Goal: Information Seeking & Learning: Learn about a topic

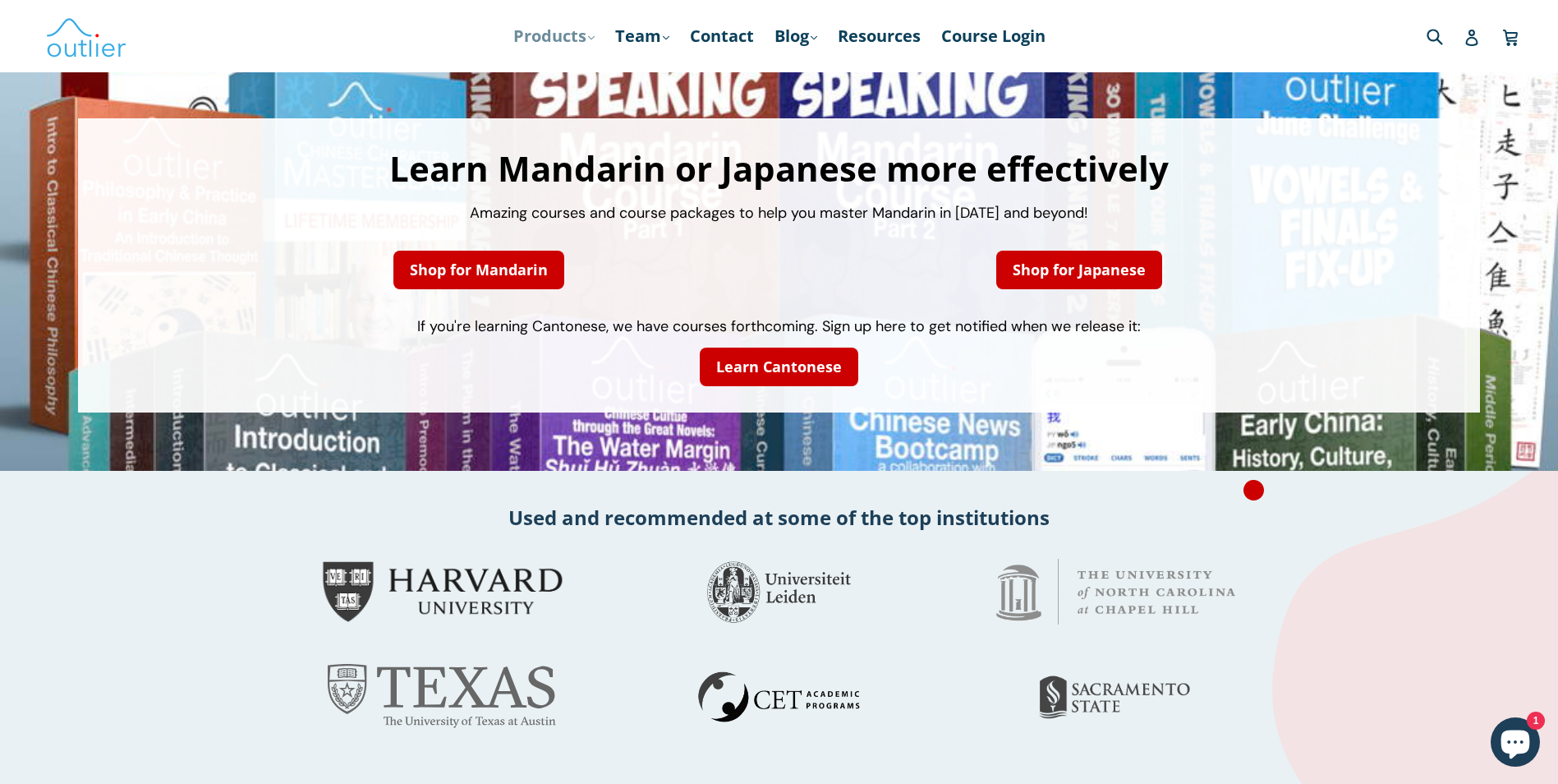
click at [568, 32] on link "Products .cls-1{fill:#231f20} expand" at bounding box center [554, 36] width 98 height 30
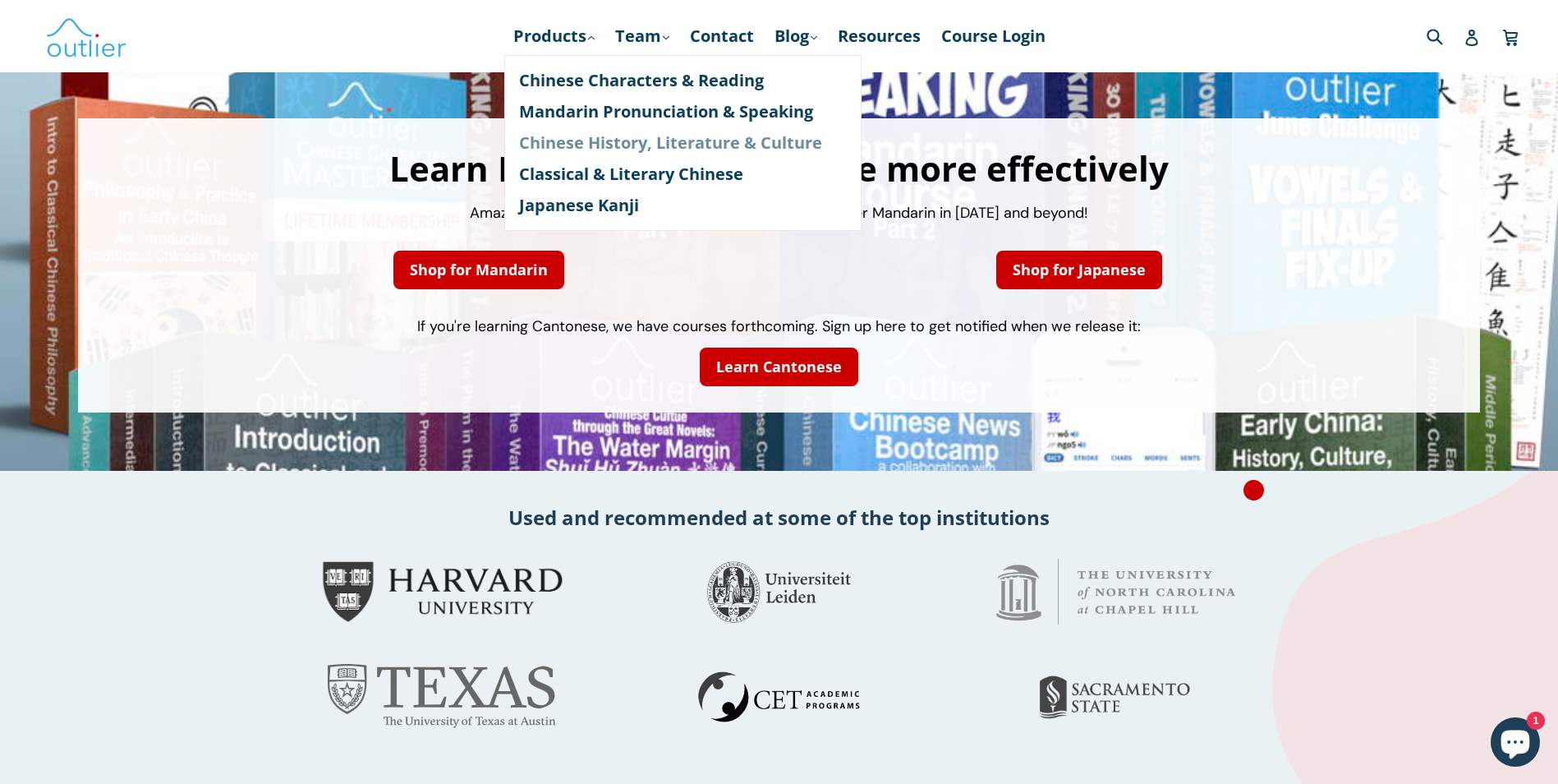
click at [609, 145] on link "Chinese History, Literature & Culture" at bounding box center [683, 142] width 328 height 31
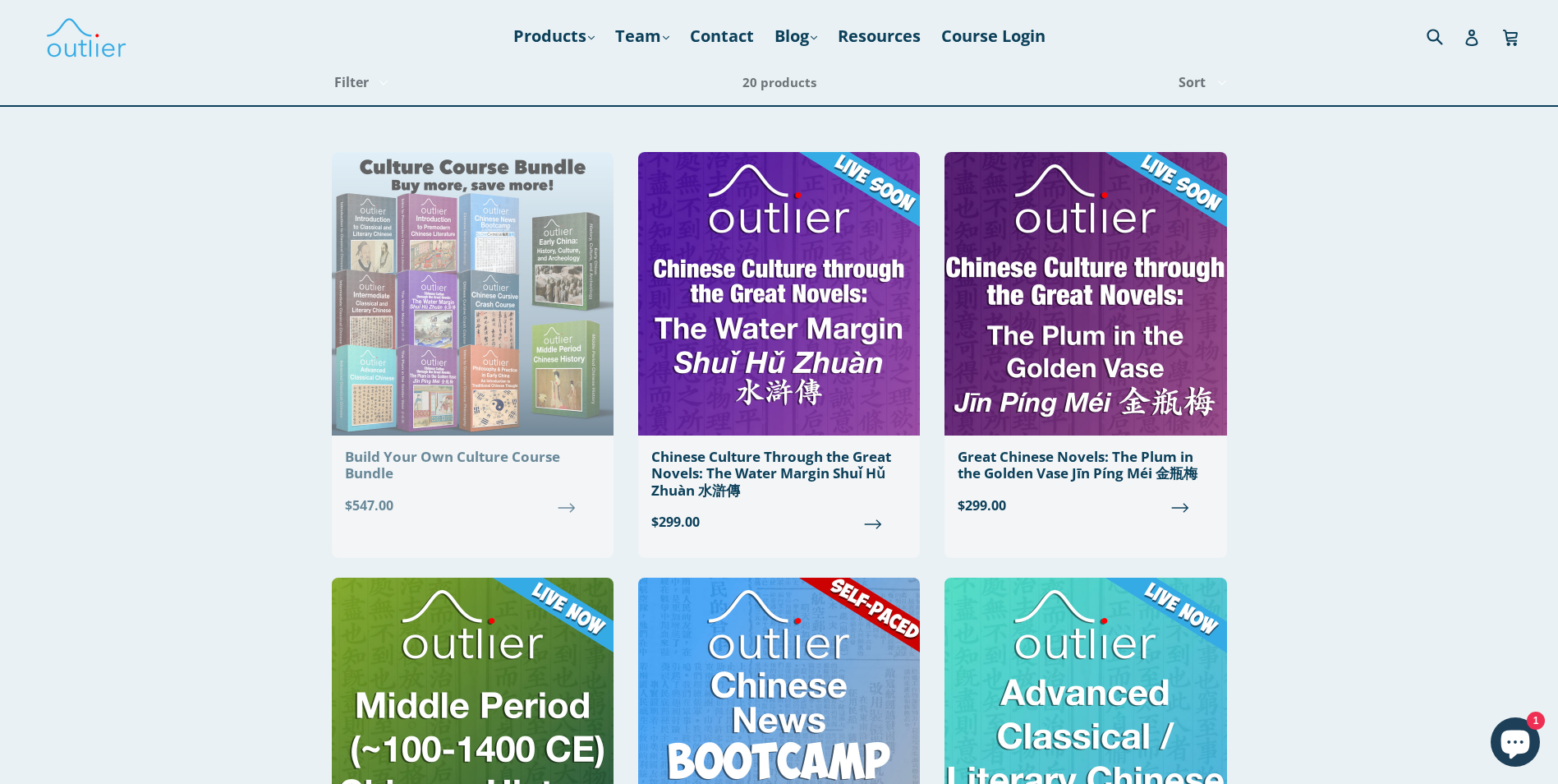
click at [505, 343] on img at bounding box center [473, 293] width 282 height 283
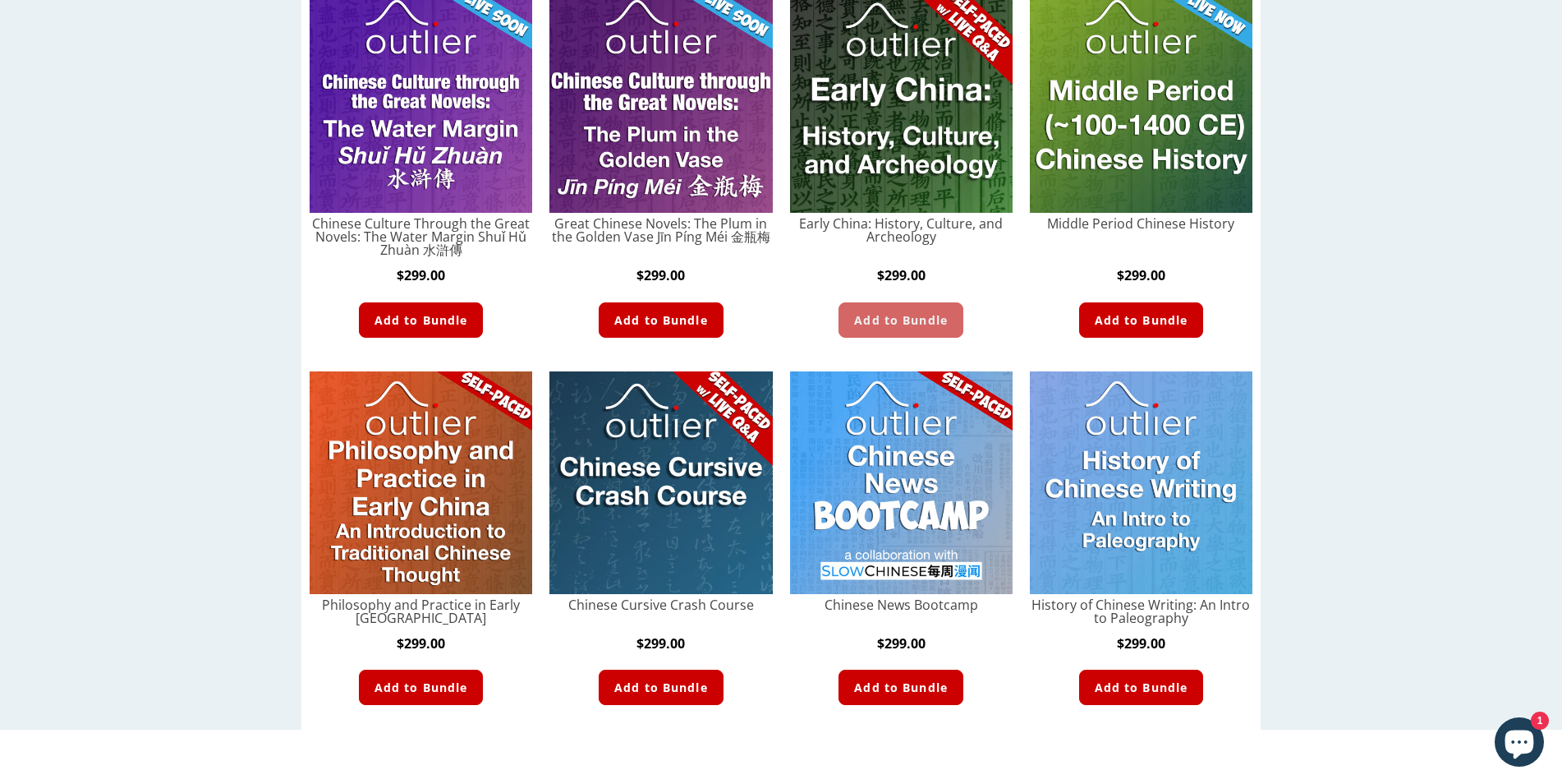
scroll to position [821, 0]
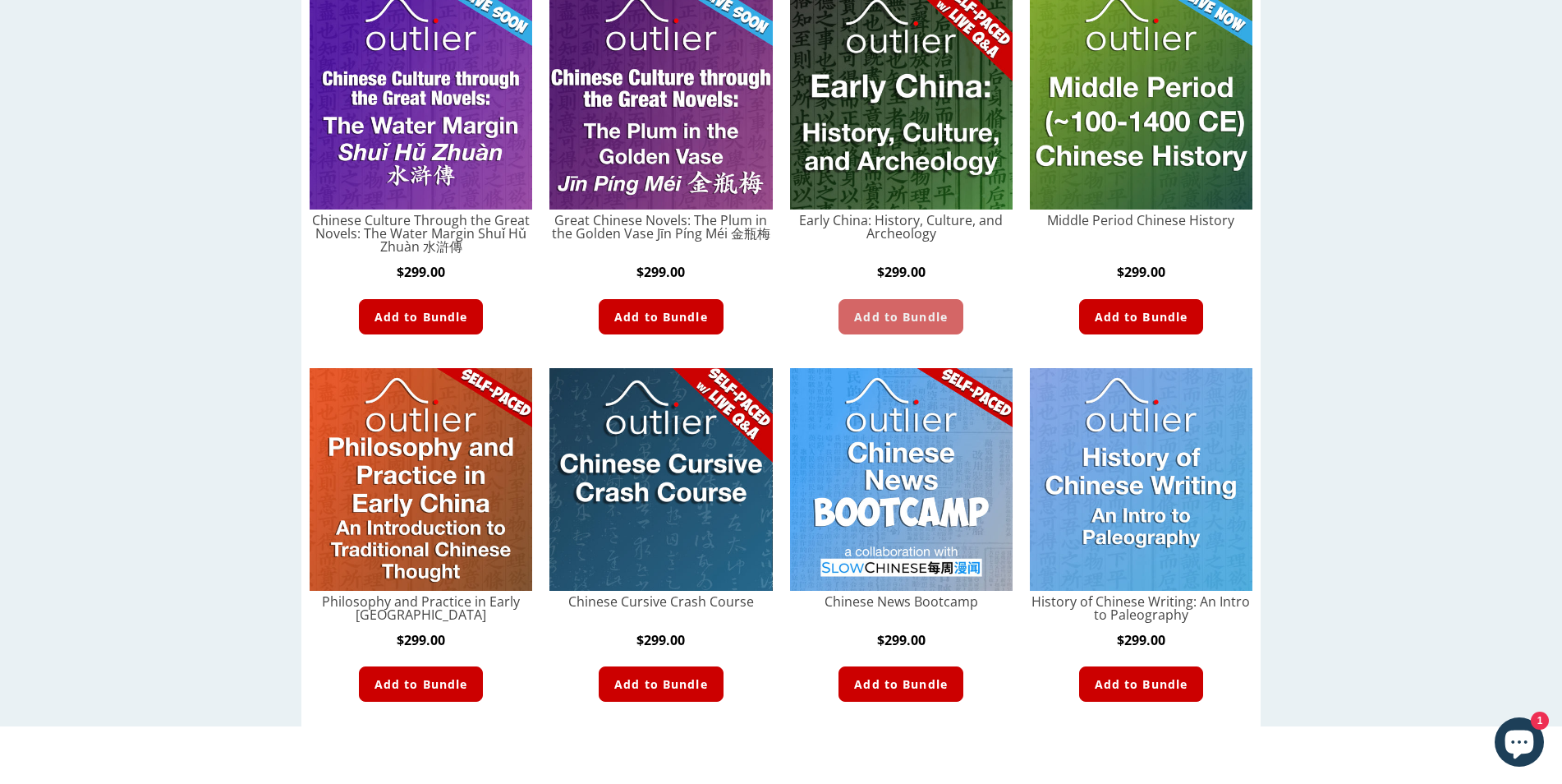
click at [926, 540] on img at bounding box center [901, 479] width 223 height 223
click at [908, 575] on img at bounding box center [901, 479] width 223 height 223
click at [904, 595] on link "Chinese News Bootcamp - Course" at bounding box center [901, 601] width 223 height 13
click at [903, 605] on link "Chinese News Bootcamp - Course" at bounding box center [901, 601] width 223 height 13
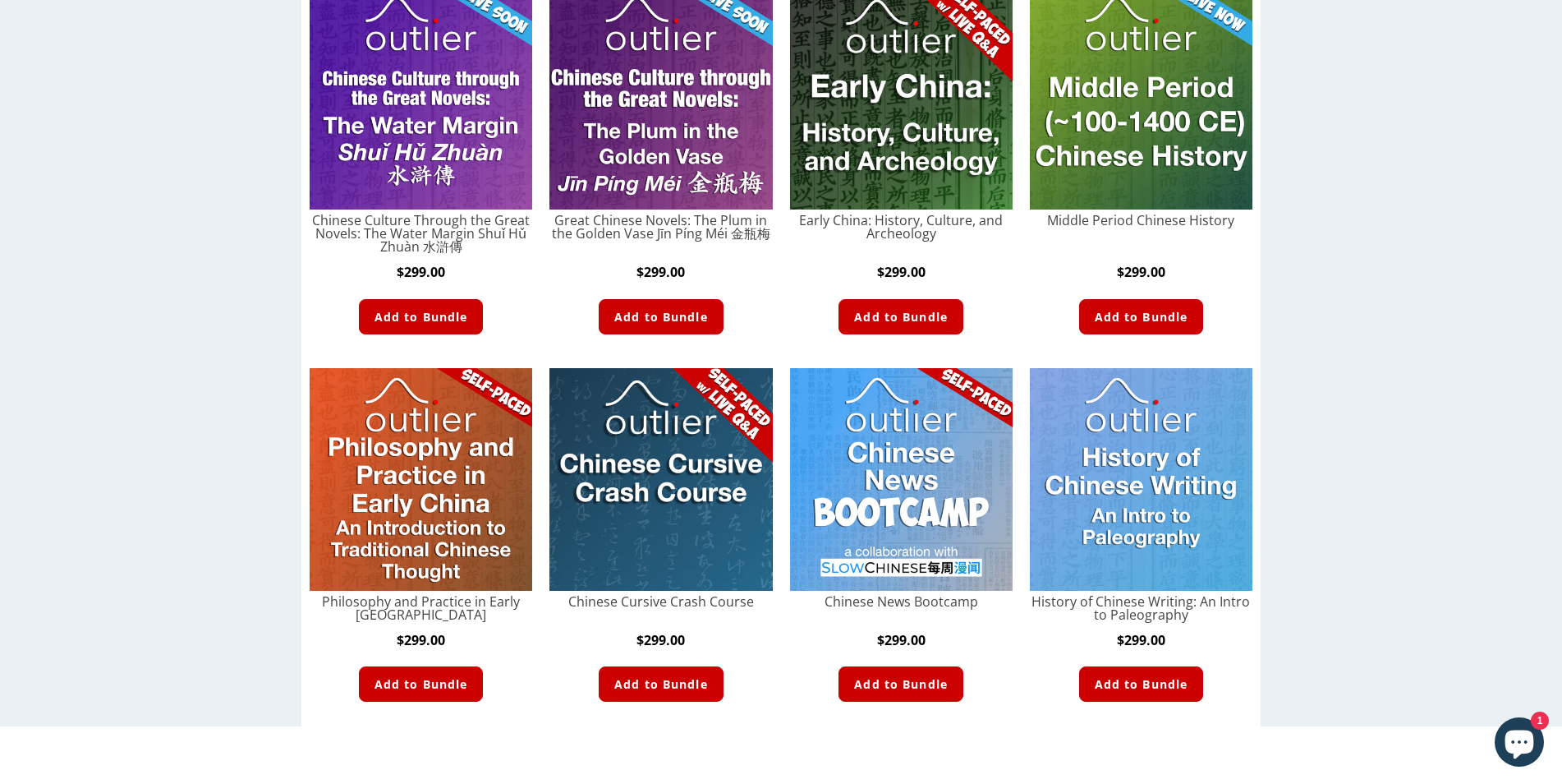
click at [906, 568] on img at bounding box center [901, 479] width 223 height 223
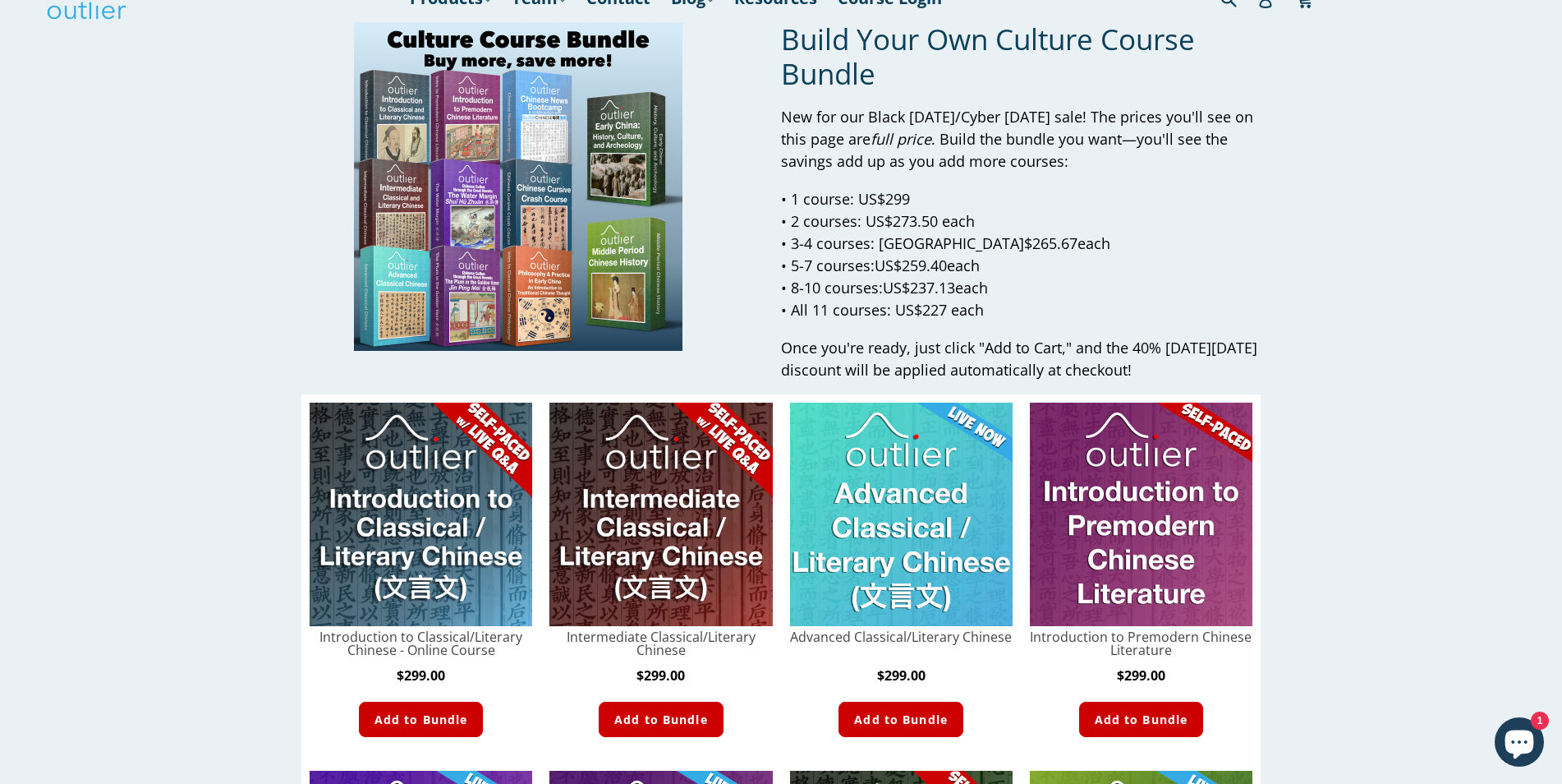
scroll to position [0, 0]
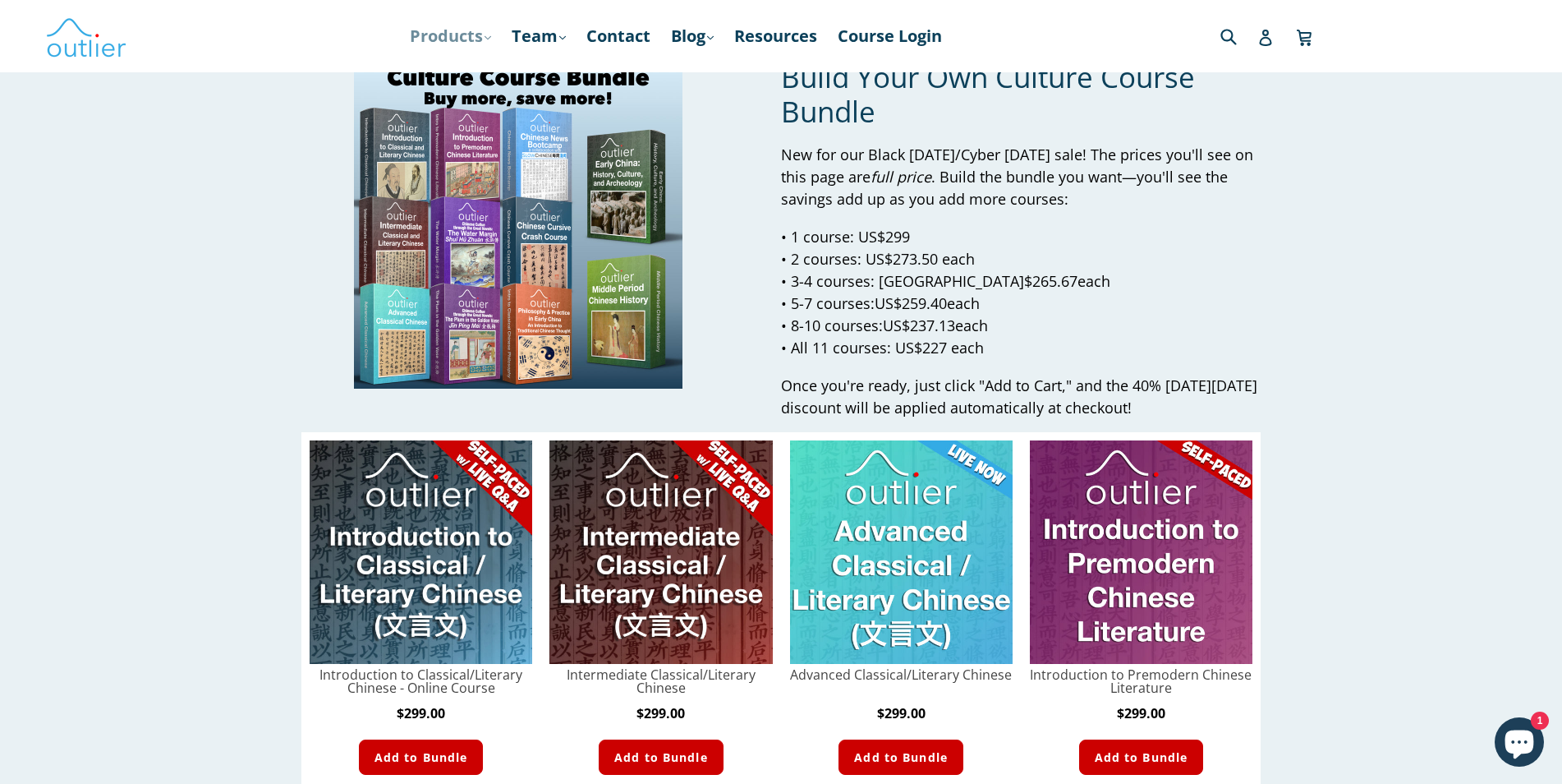
click at [442, 44] on link "Products .cls-1{fill:#231f20} expand" at bounding box center [451, 36] width 98 height 30
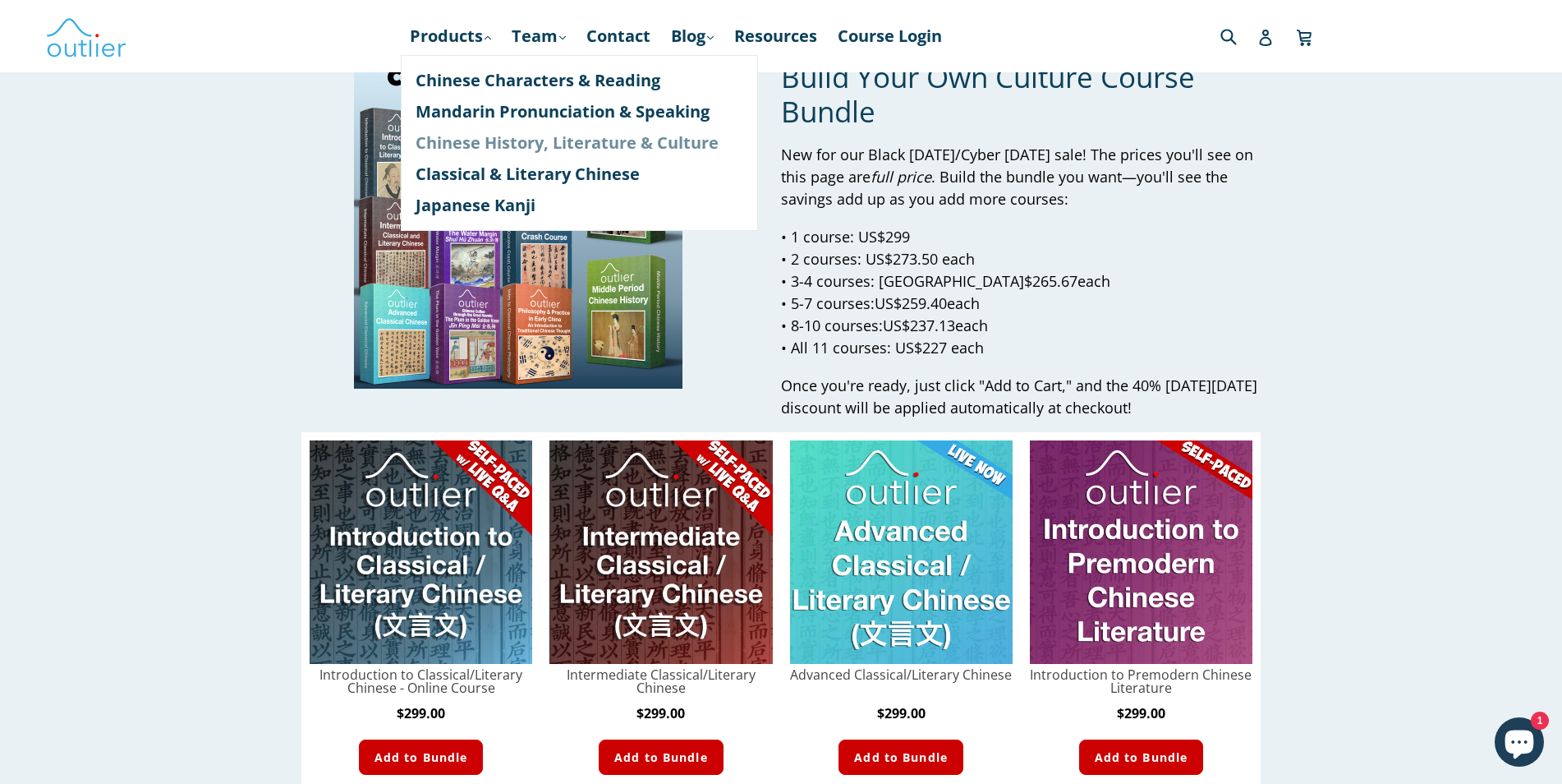
click at [516, 134] on link "Chinese History, Literature & Culture" at bounding box center [580, 142] width 328 height 31
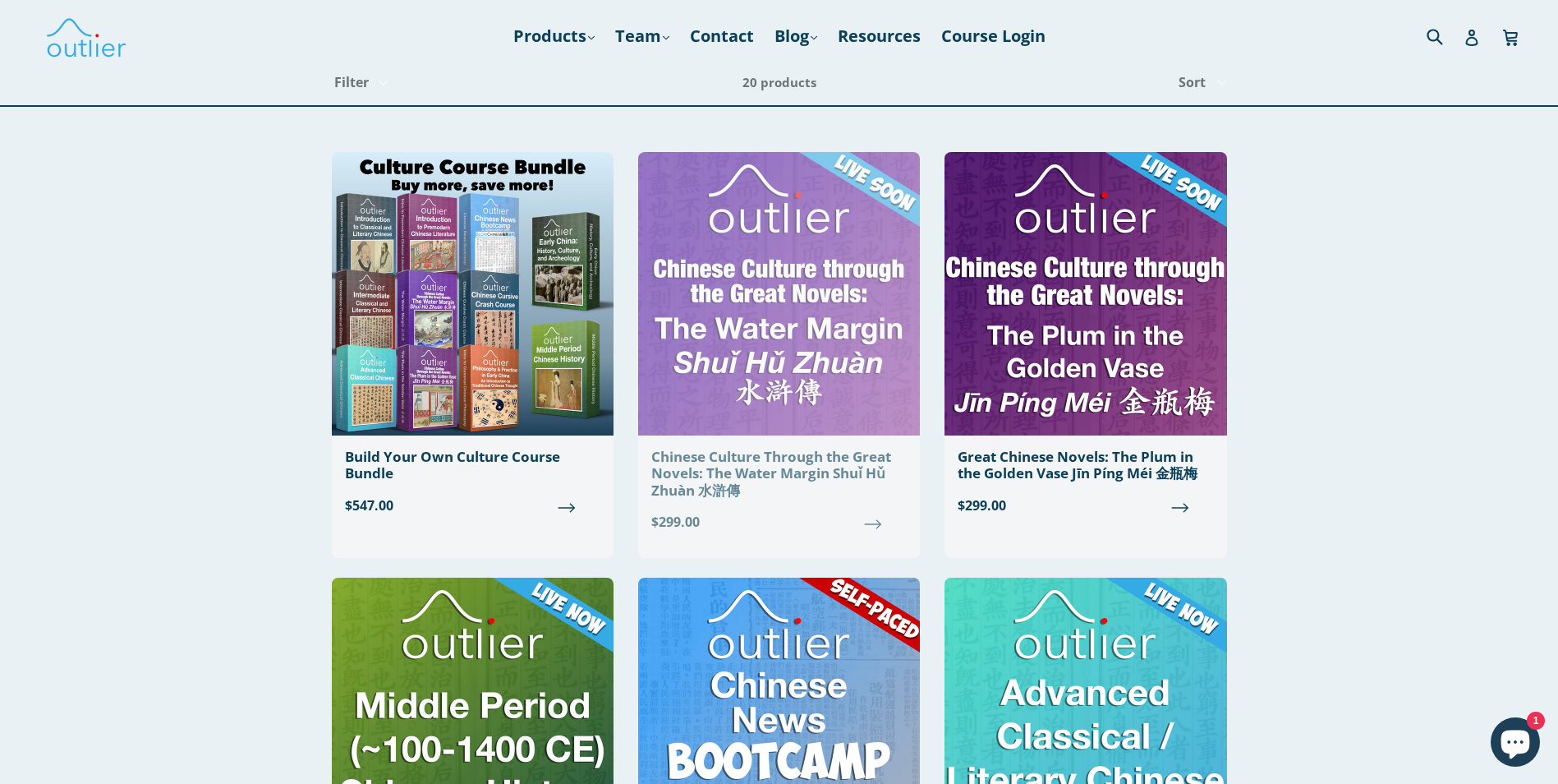
scroll to position [411, 0]
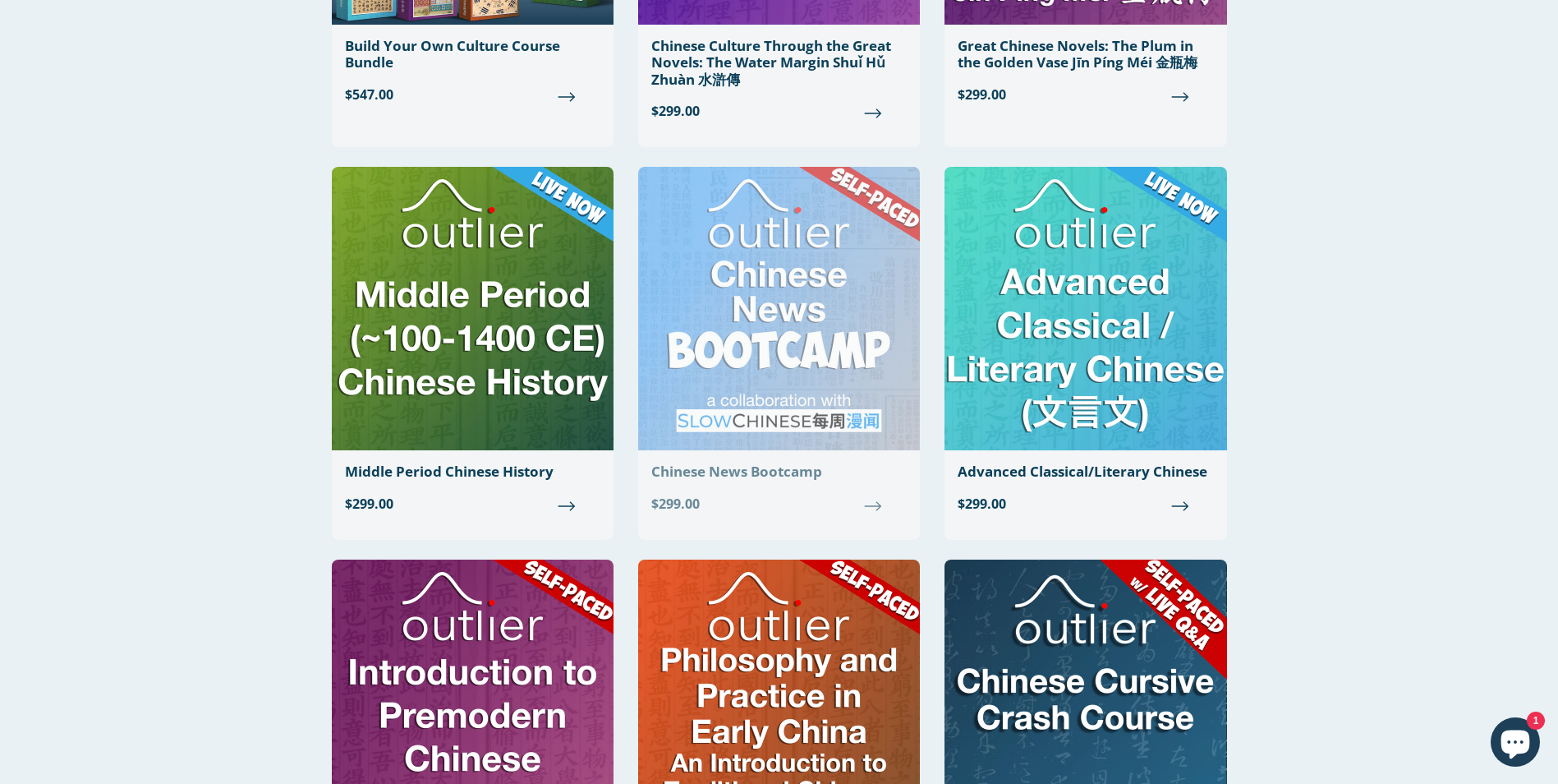
click at [716, 282] on img at bounding box center [779, 308] width 282 height 283
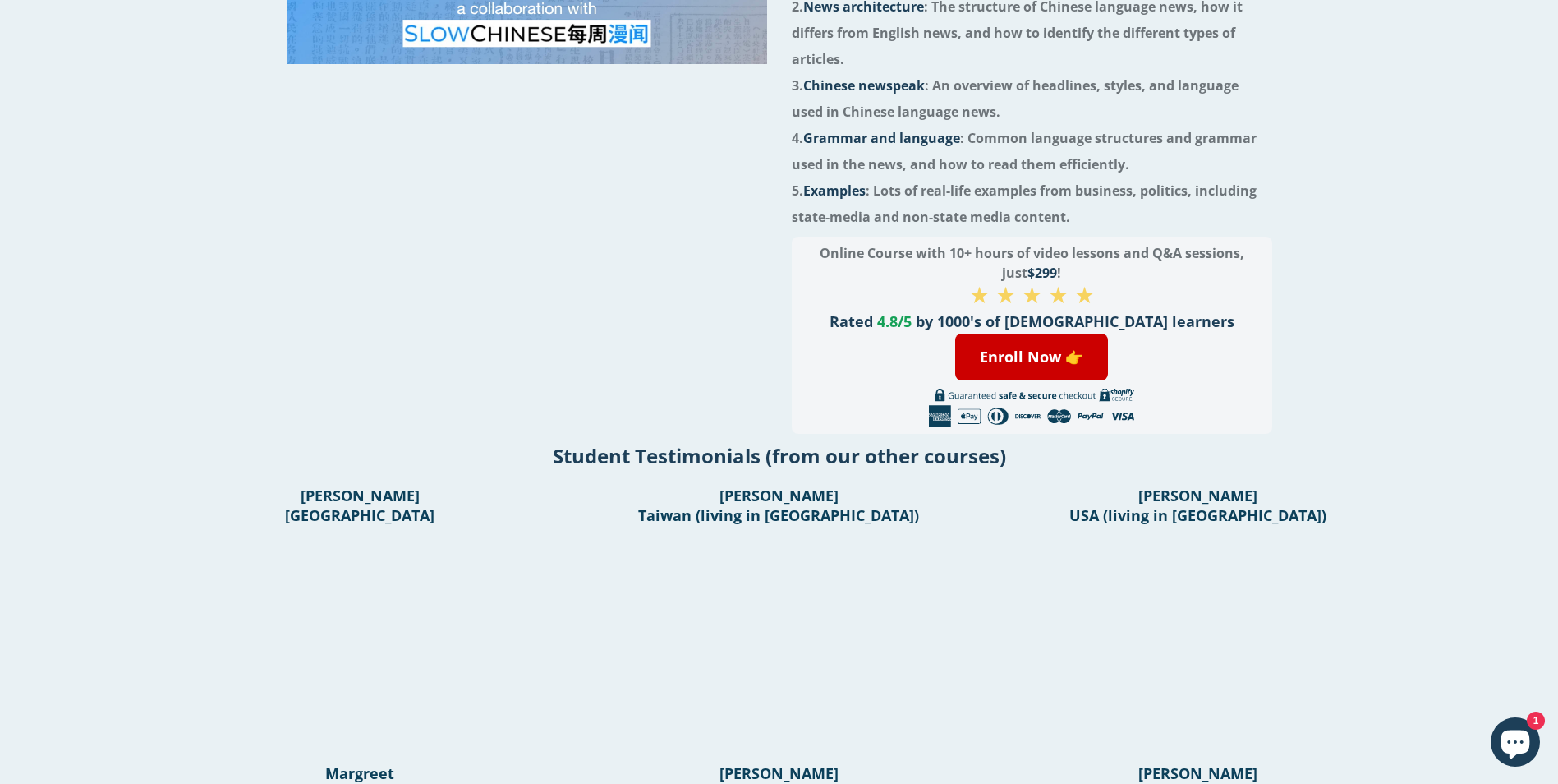
scroll to position [411, 0]
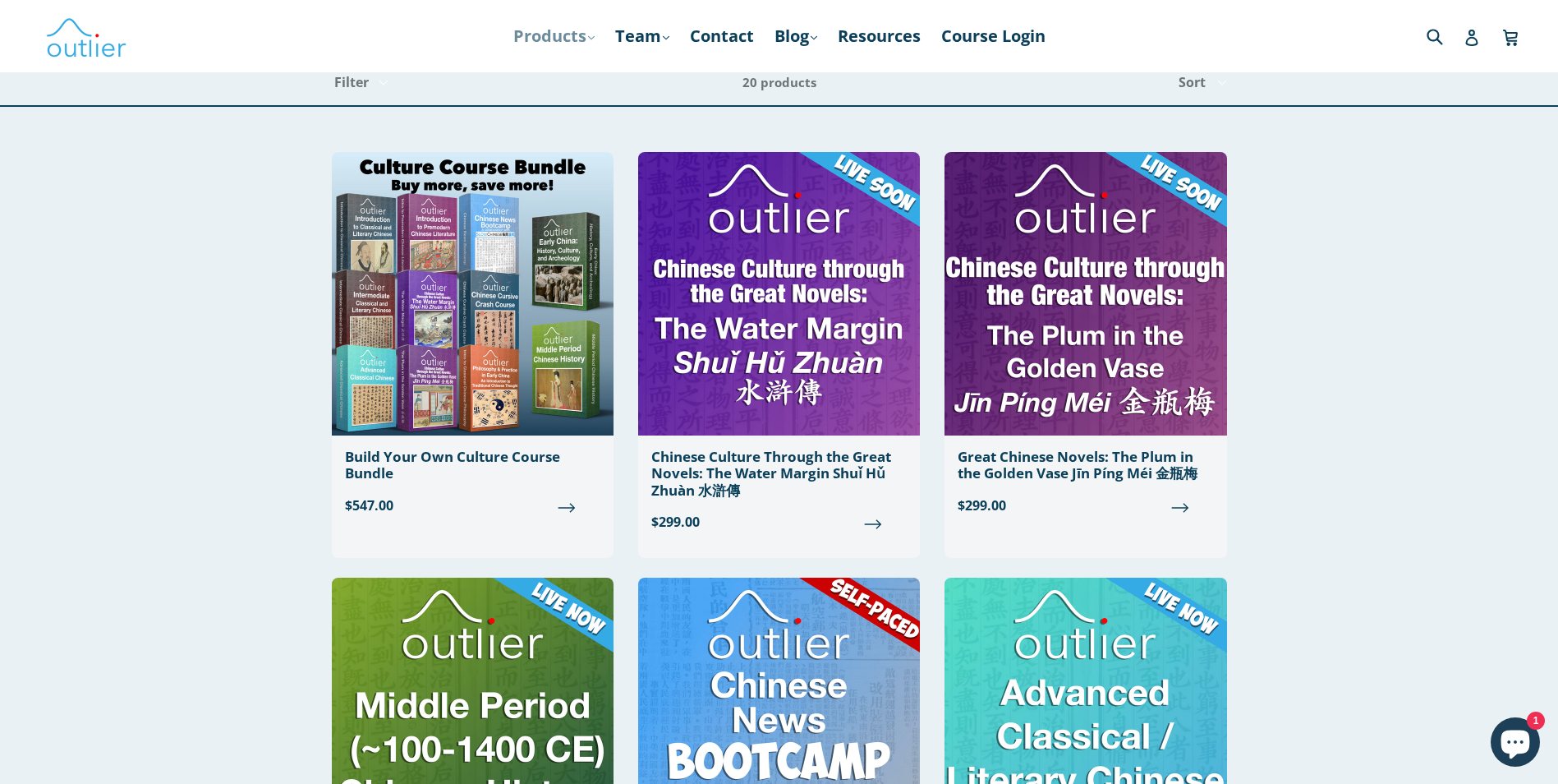
click at [549, 32] on link "Products .cls-1{fill:#231f20} expand" at bounding box center [554, 36] width 98 height 30
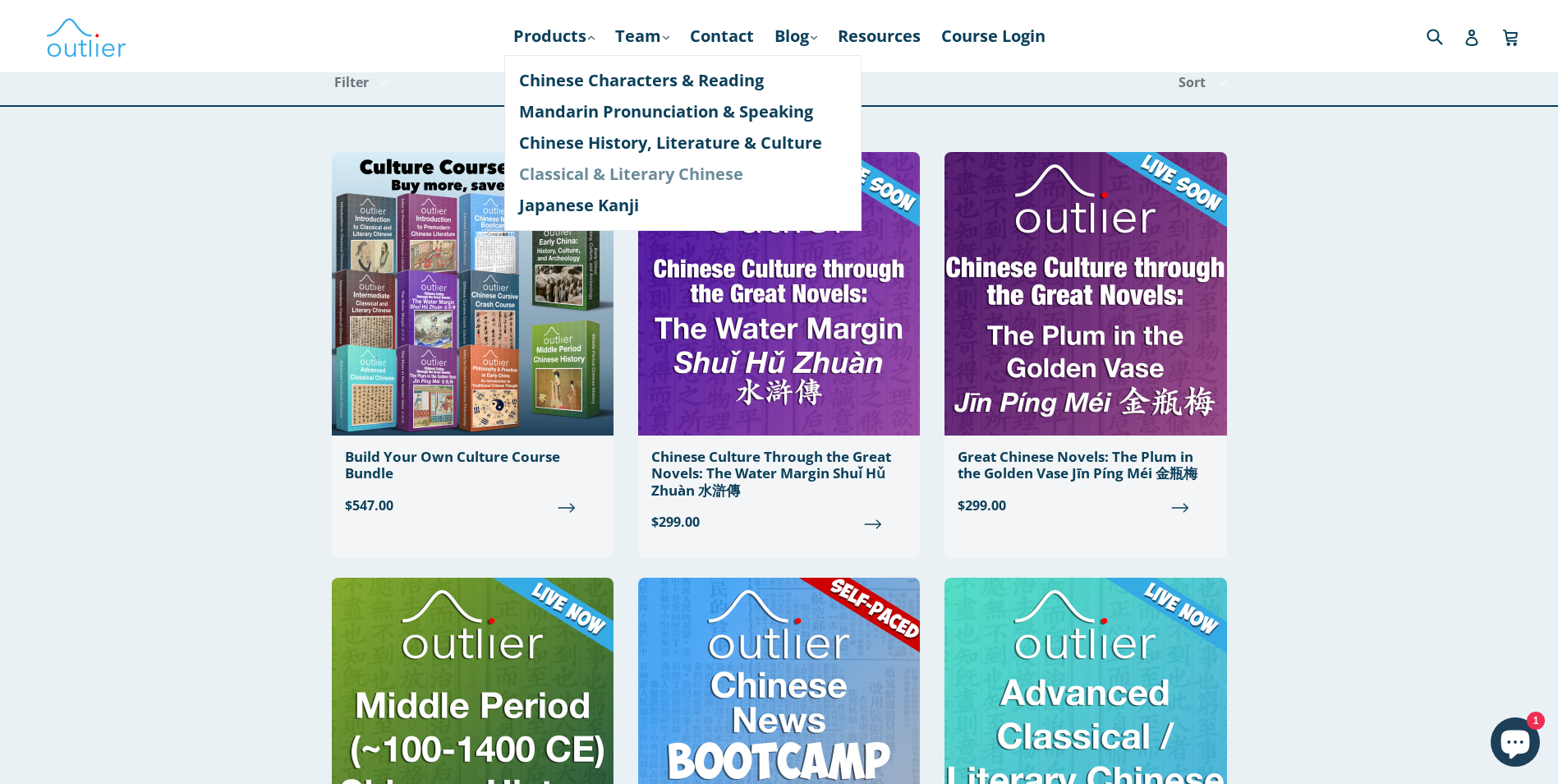
click at [596, 177] on link "Classical & Literary Chinese" at bounding box center [683, 174] width 328 height 31
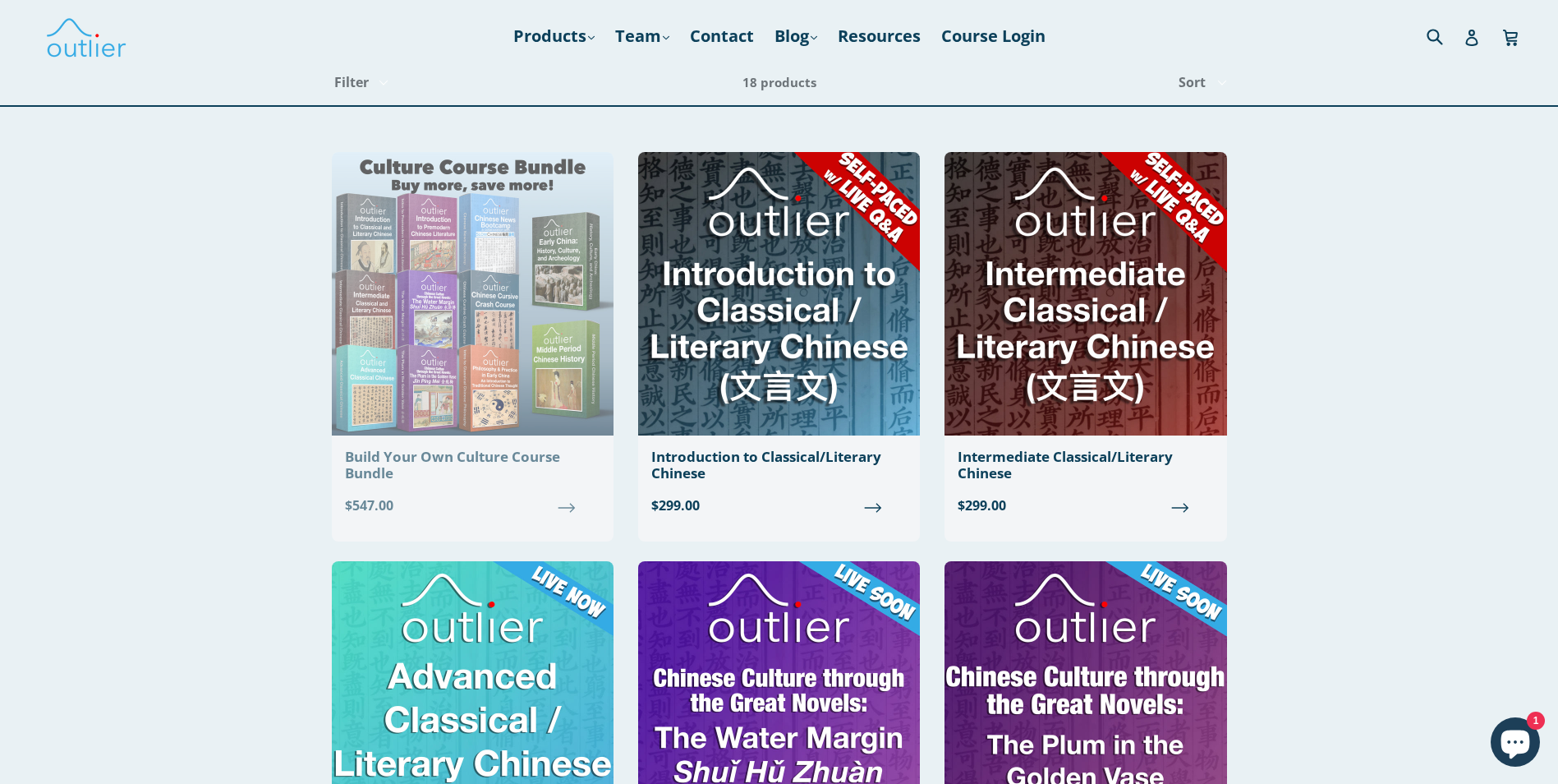
click at [480, 319] on img at bounding box center [473, 293] width 282 height 283
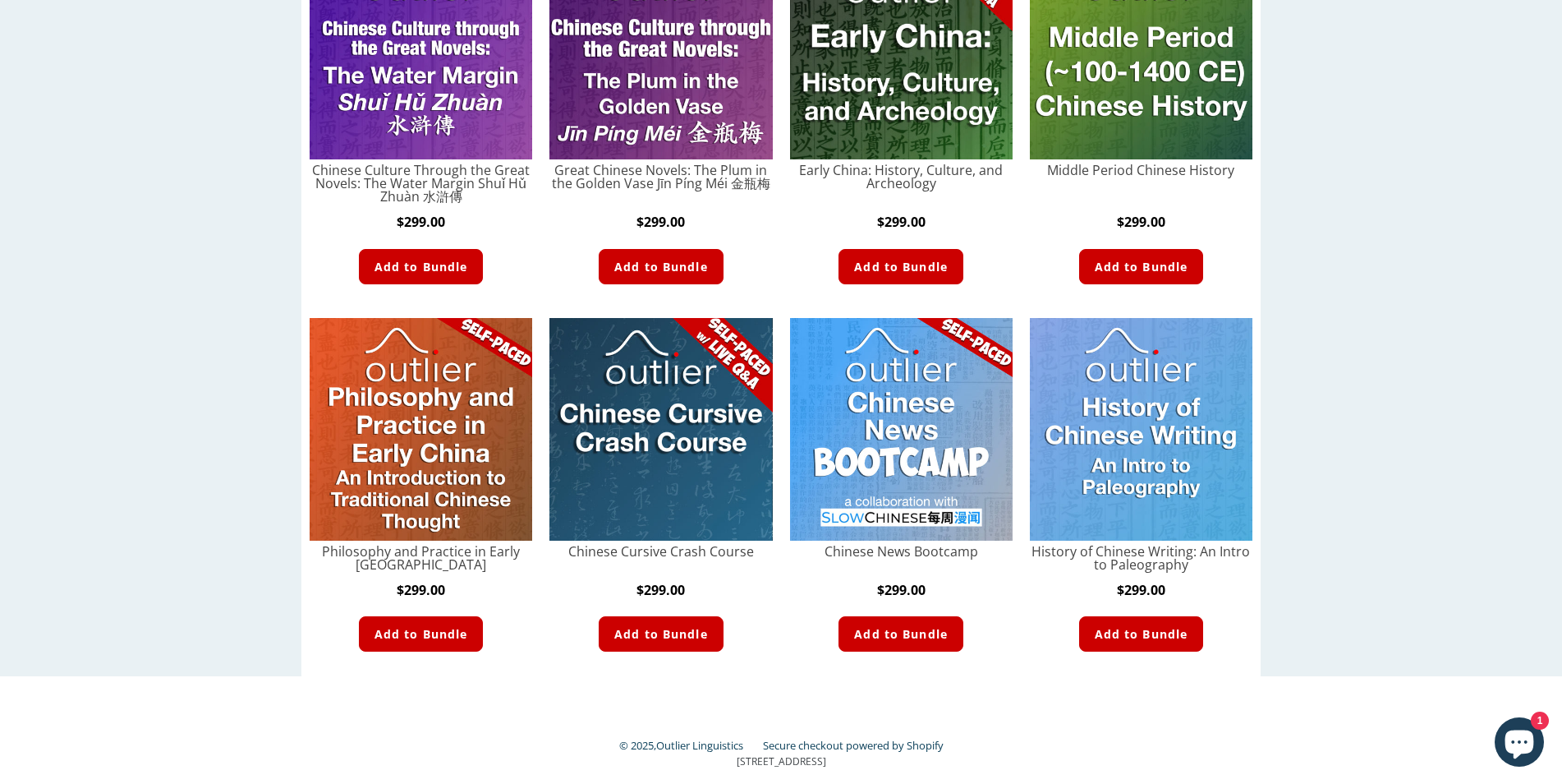
scroll to position [899, 0]
